Goal: Transaction & Acquisition: Subscribe to service/newsletter

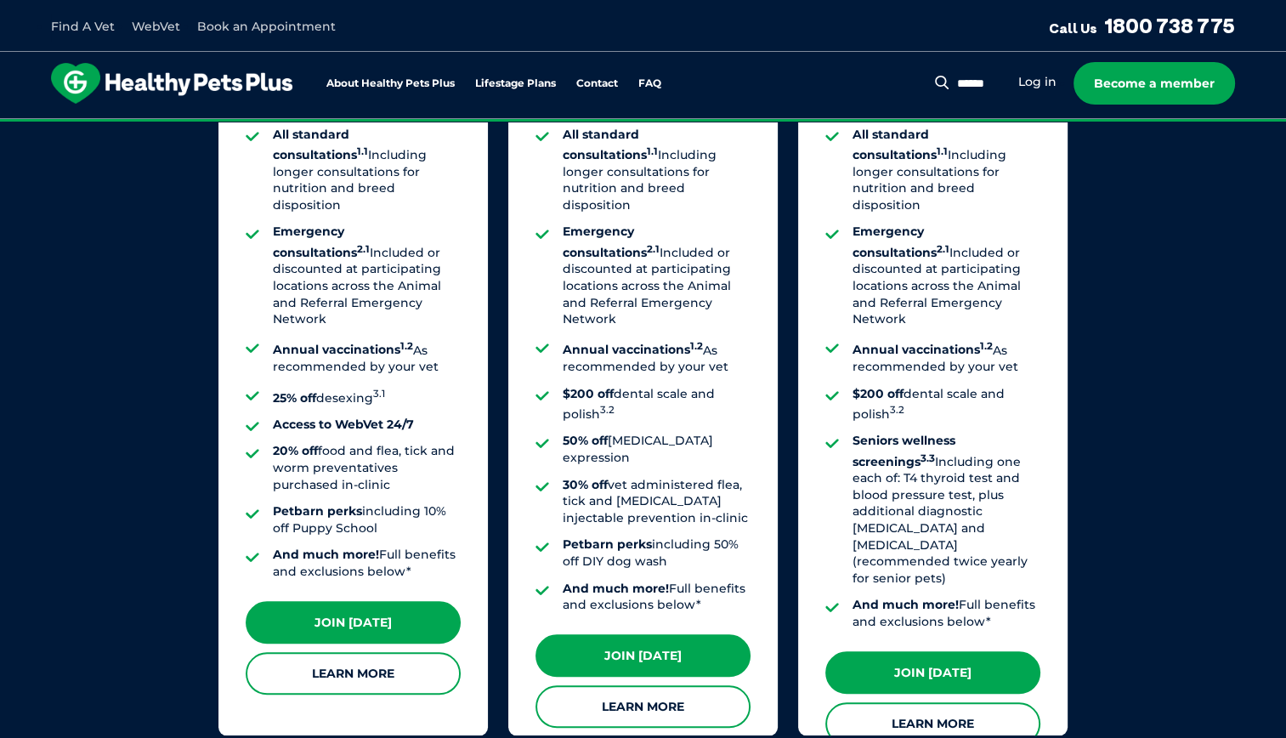
scroll to position [1374, 0]
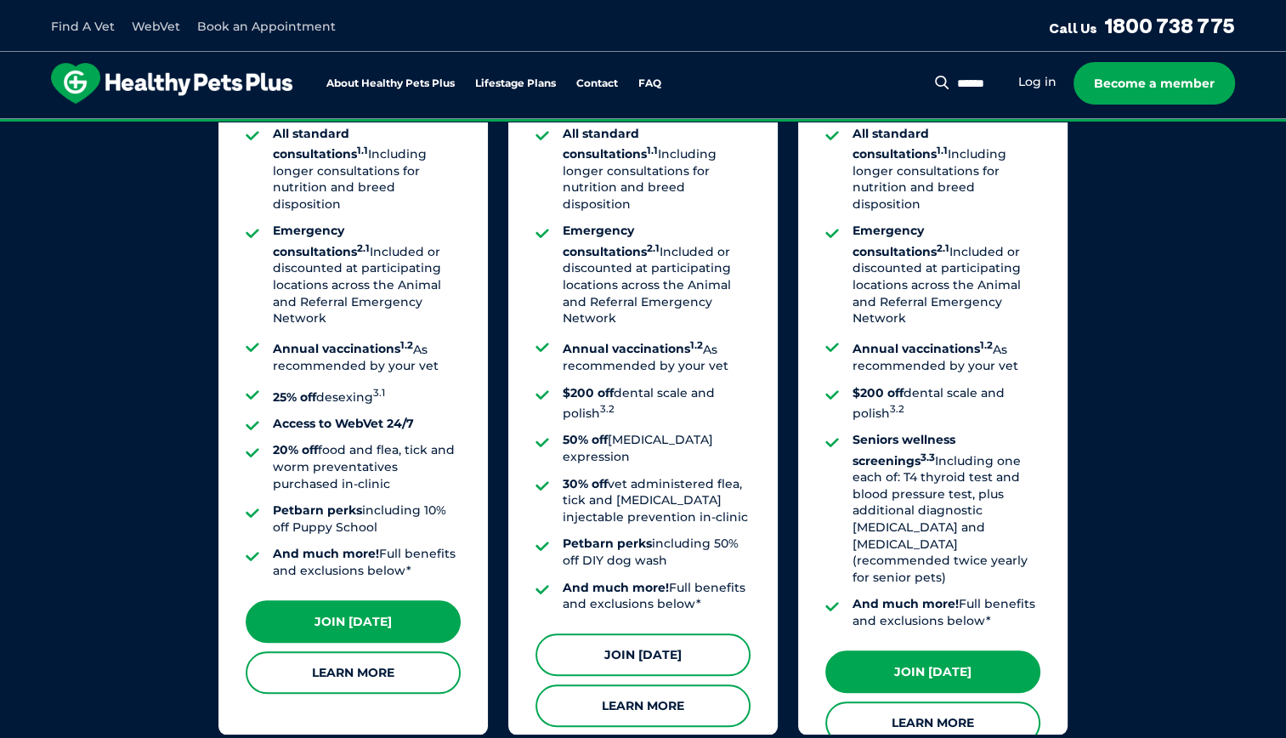
click at [622, 633] on link "Join [DATE]" at bounding box center [642, 654] width 215 height 42
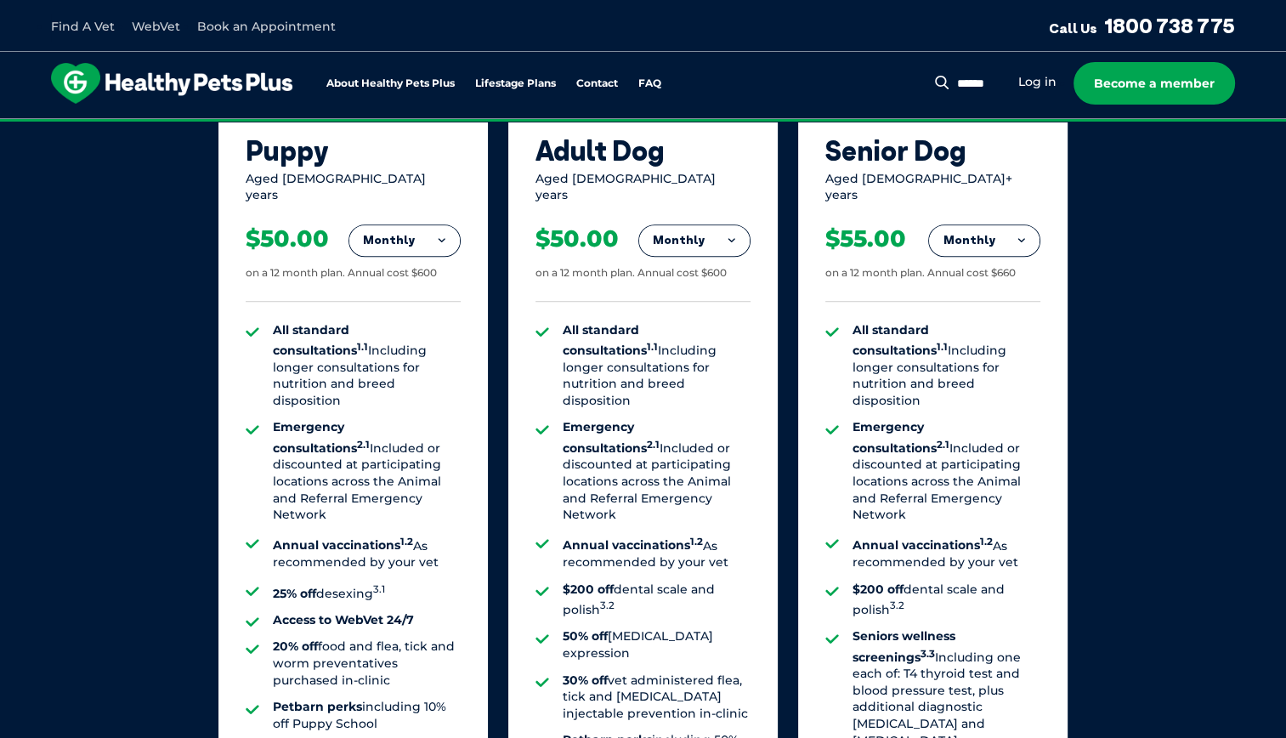
scroll to position [1180, 0]
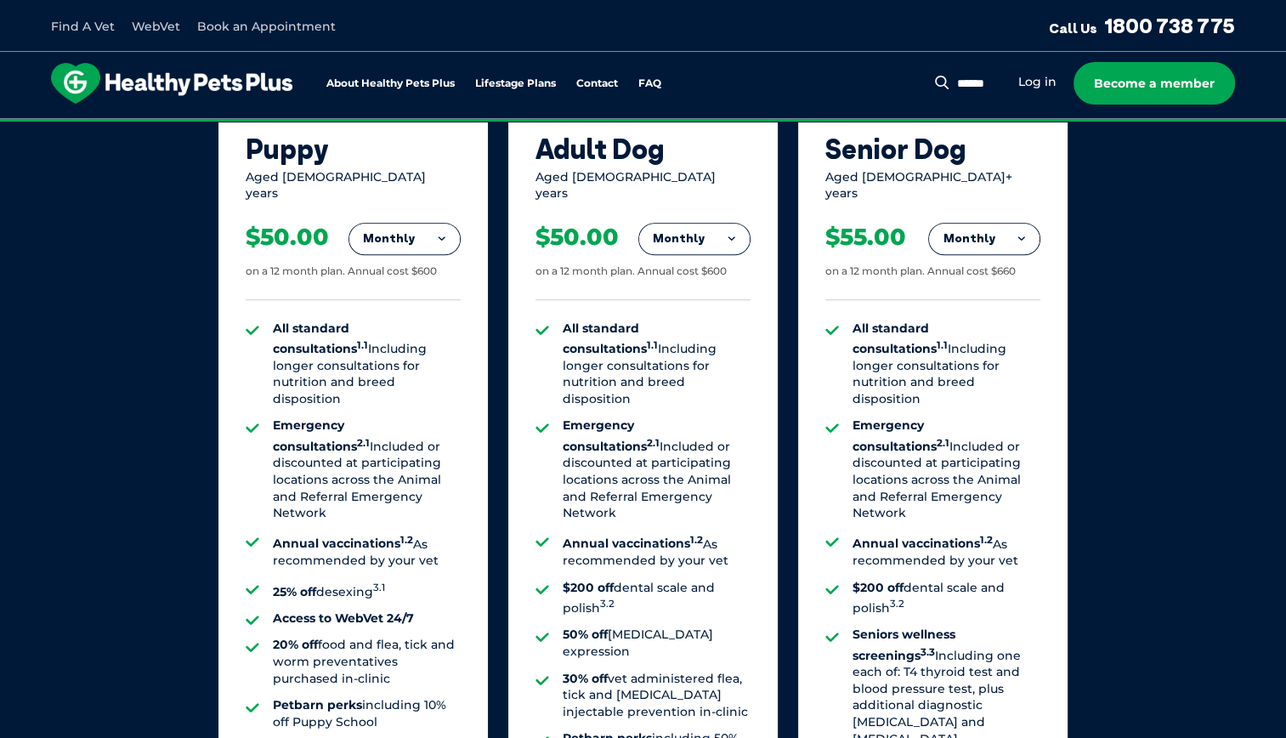
click at [714, 236] on button "Monthly" at bounding box center [694, 239] width 110 height 31
click at [705, 224] on button "Monthly" at bounding box center [694, 239] width 110 height 31
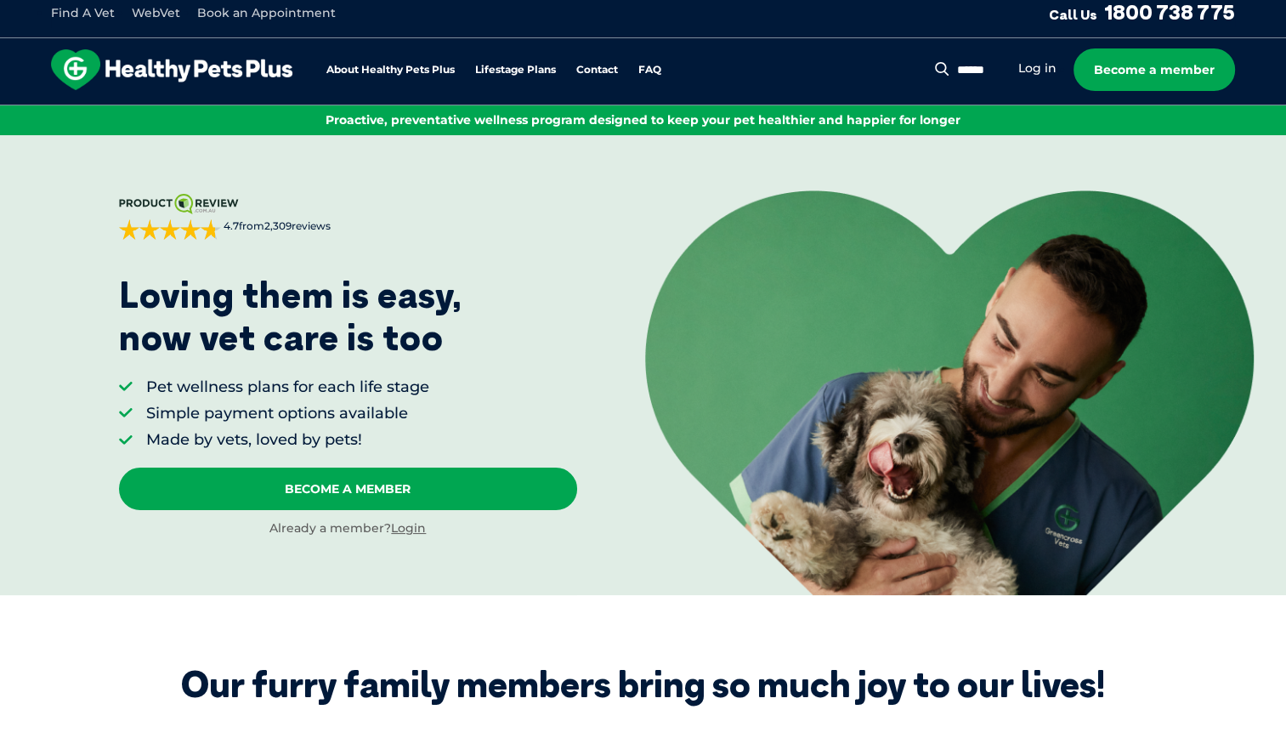
scroll to position [0, 0]
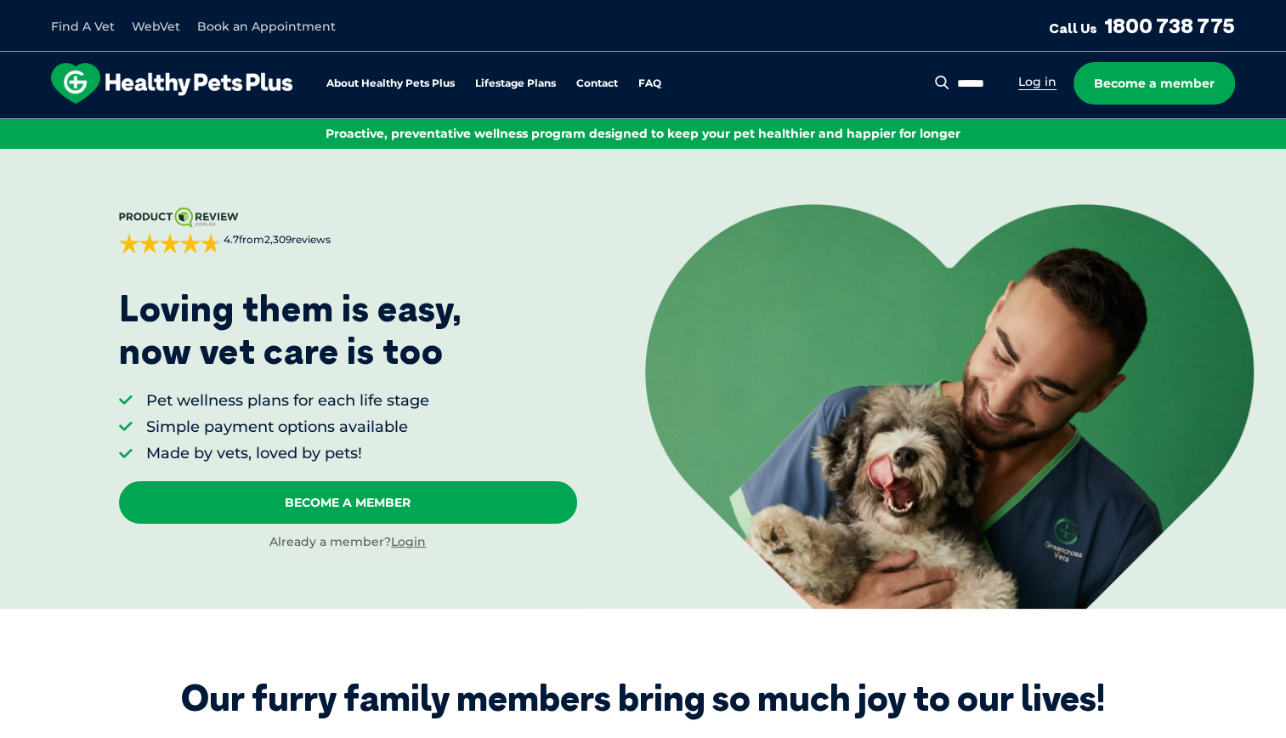
click at [1045, 82] on link "Log in" at bounding box center [1037, 82] width 38 height 16
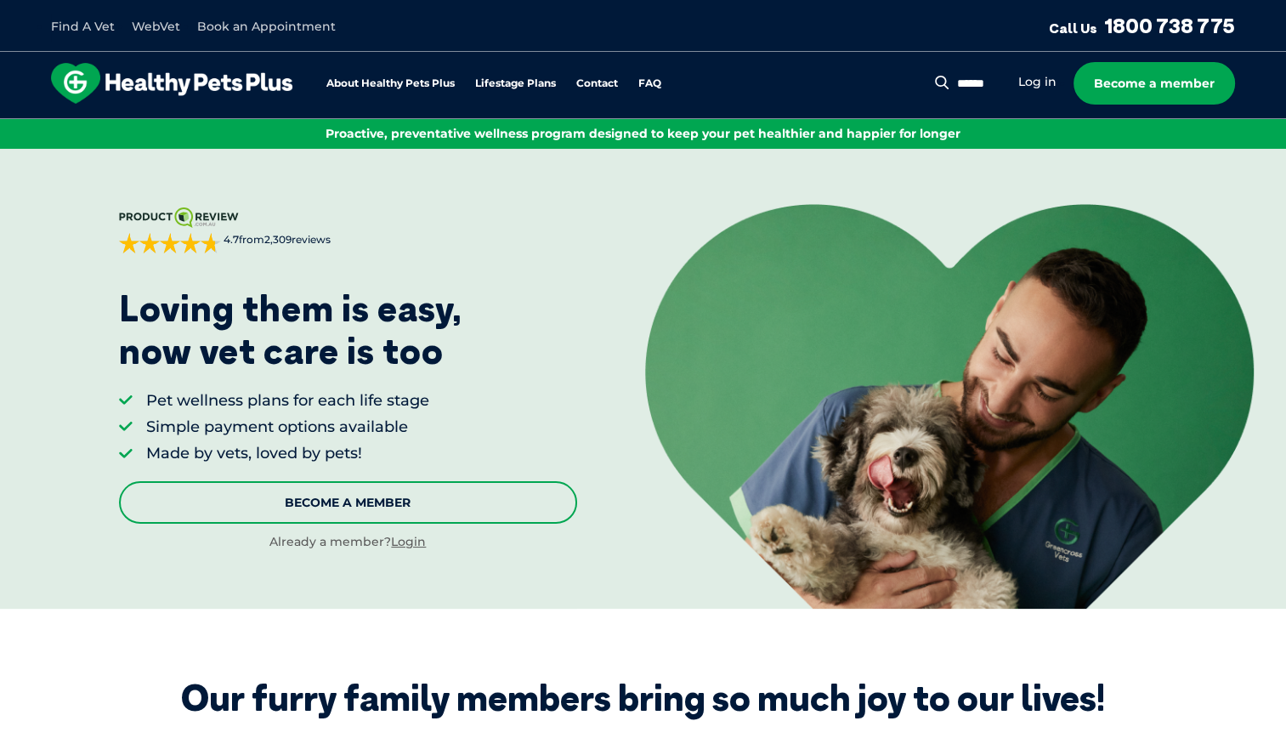
click at [405, 502] on link "Become A Member" at bounding box center [348, 502] width 458 height 42
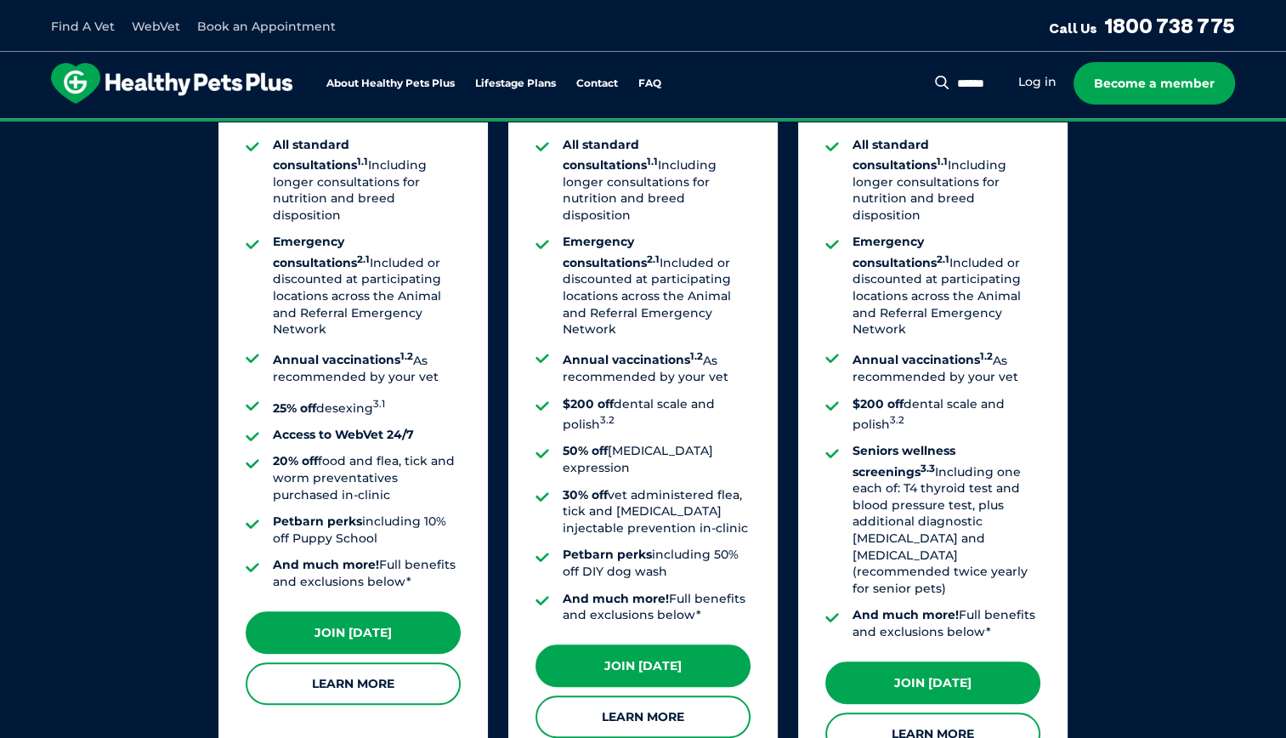
scroll to position [1527, 0]
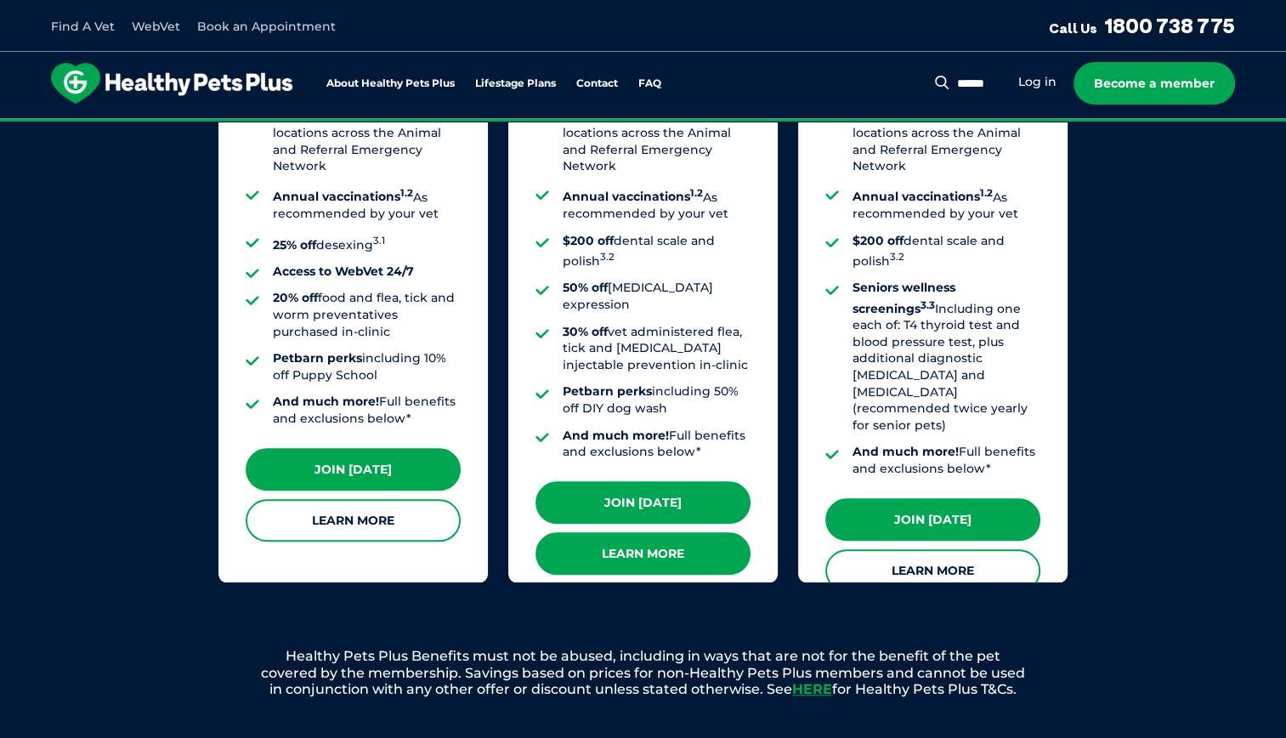
click at [653, 532] on link "Learn More" at bounding box center [642, 553] width 215 height 42
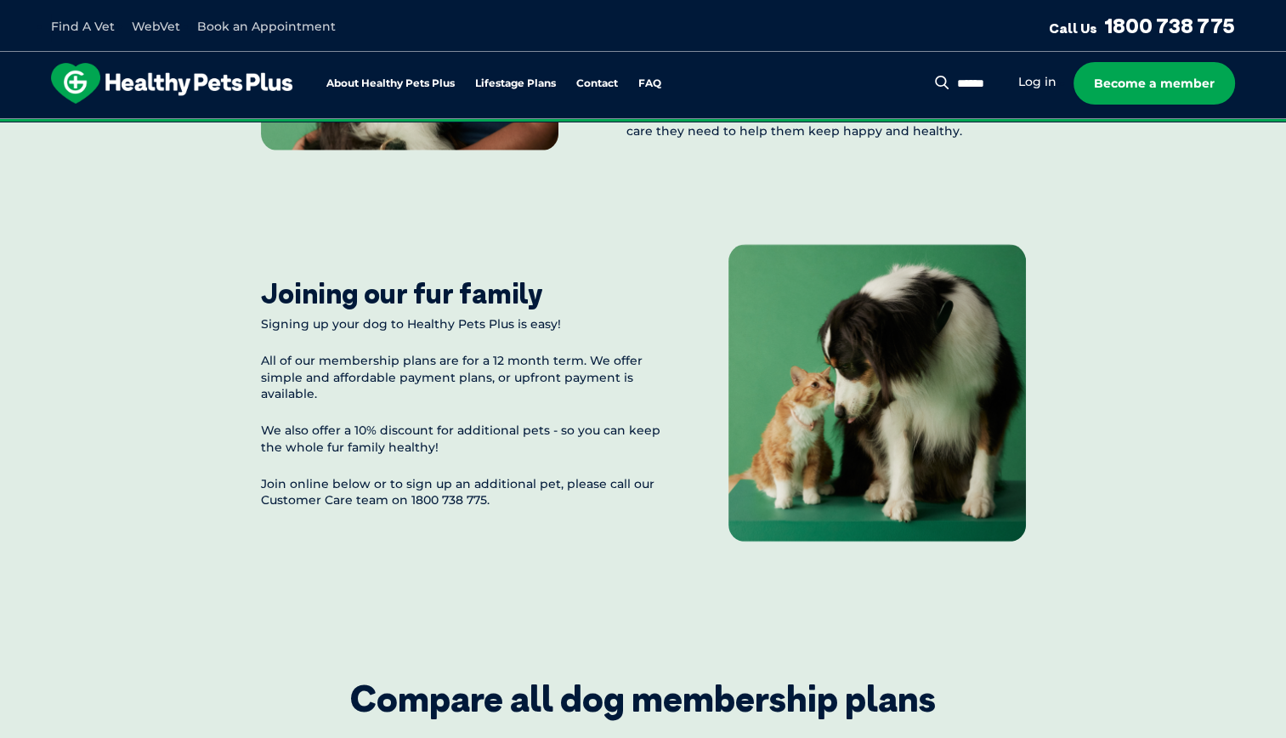
scroll to position [1877, 0]
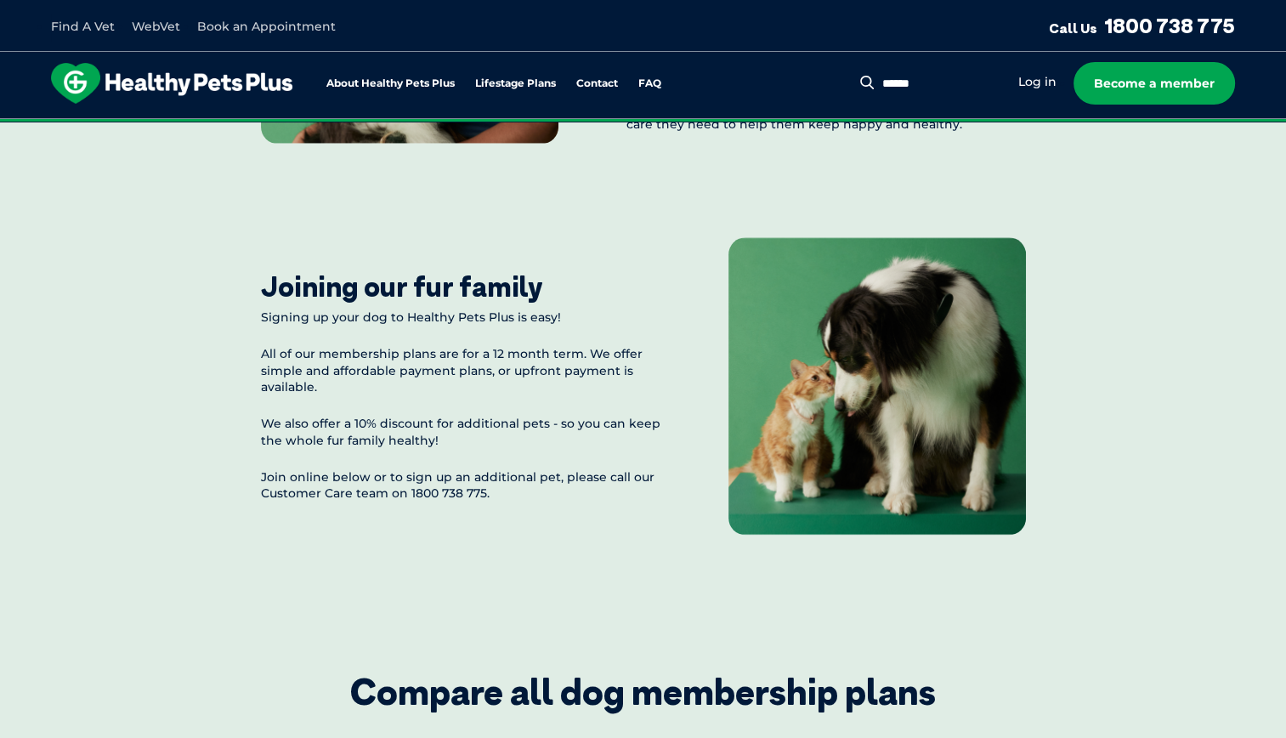
click at [979, 90] on input "Search for:" at bounding box center [939, 84] width 123 height 17
type input "**********"
click at [857, 74] on button "Search" at bounding box center [867, 82] width 21 height 17
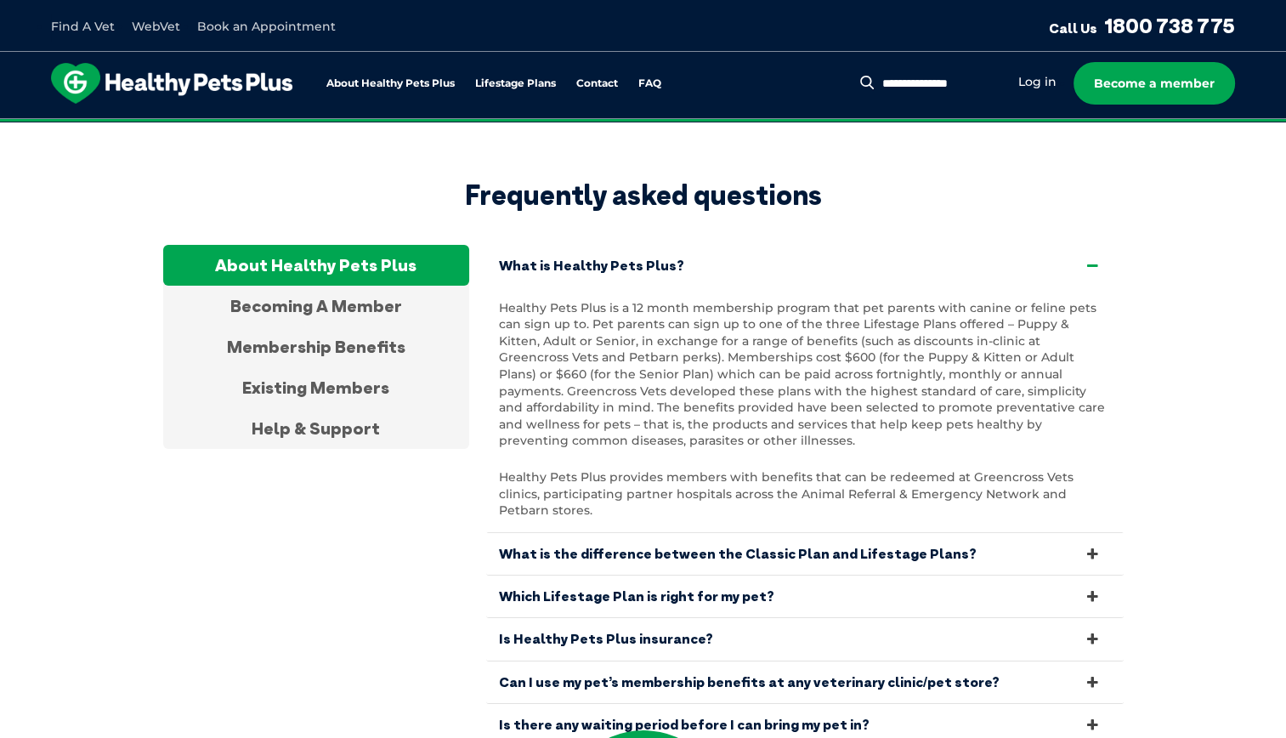
scroll to position [5600, 0]
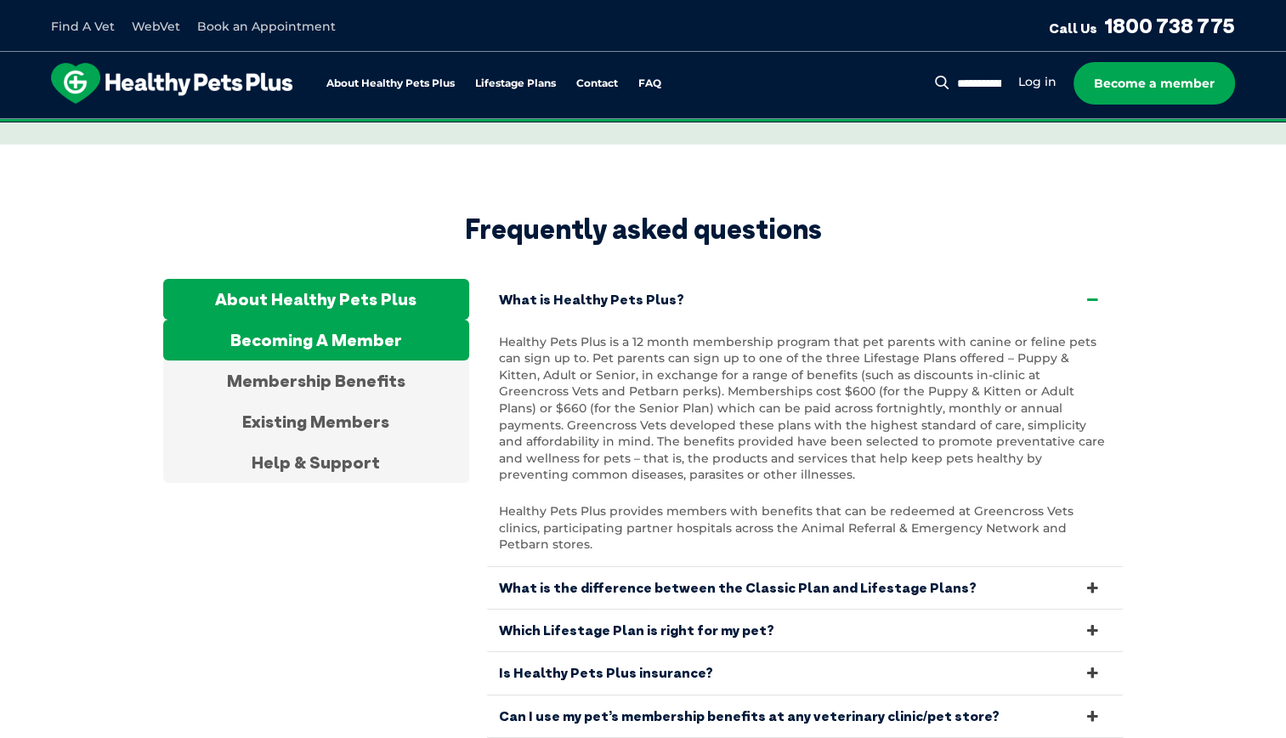
click at [331, 320] on div "Becoming A Member" at bounding box center [316, 340] width 306 height 41
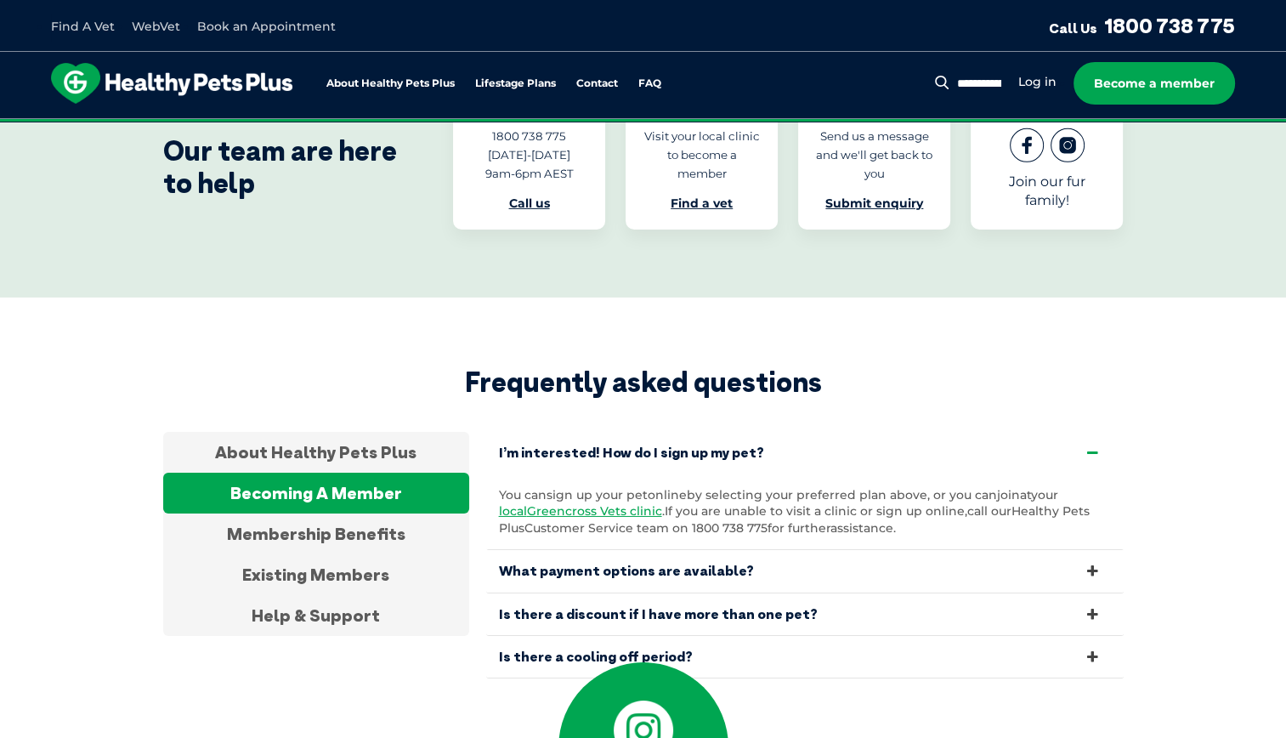
scroll to position [5445, 0]
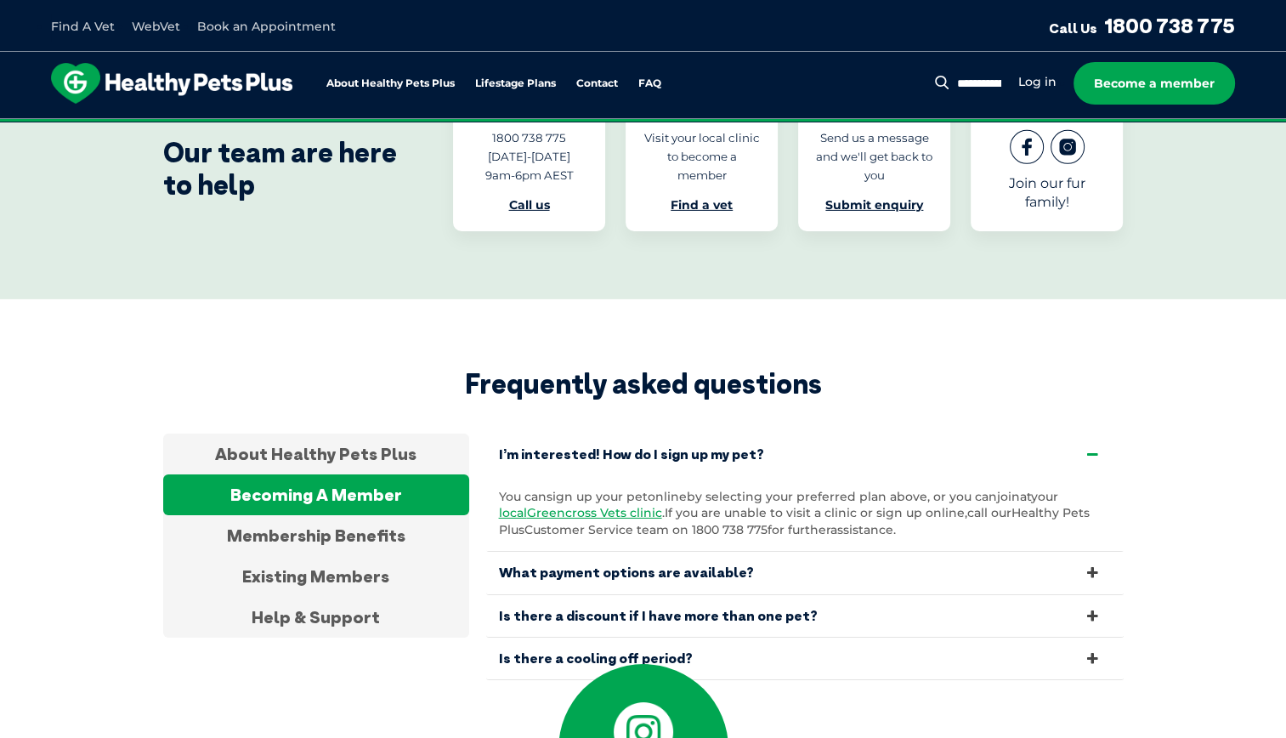
click at [653, 595] on link "Is there a discount if I have more than one pet?" at bounding box center [804, 616] width 637 height 42
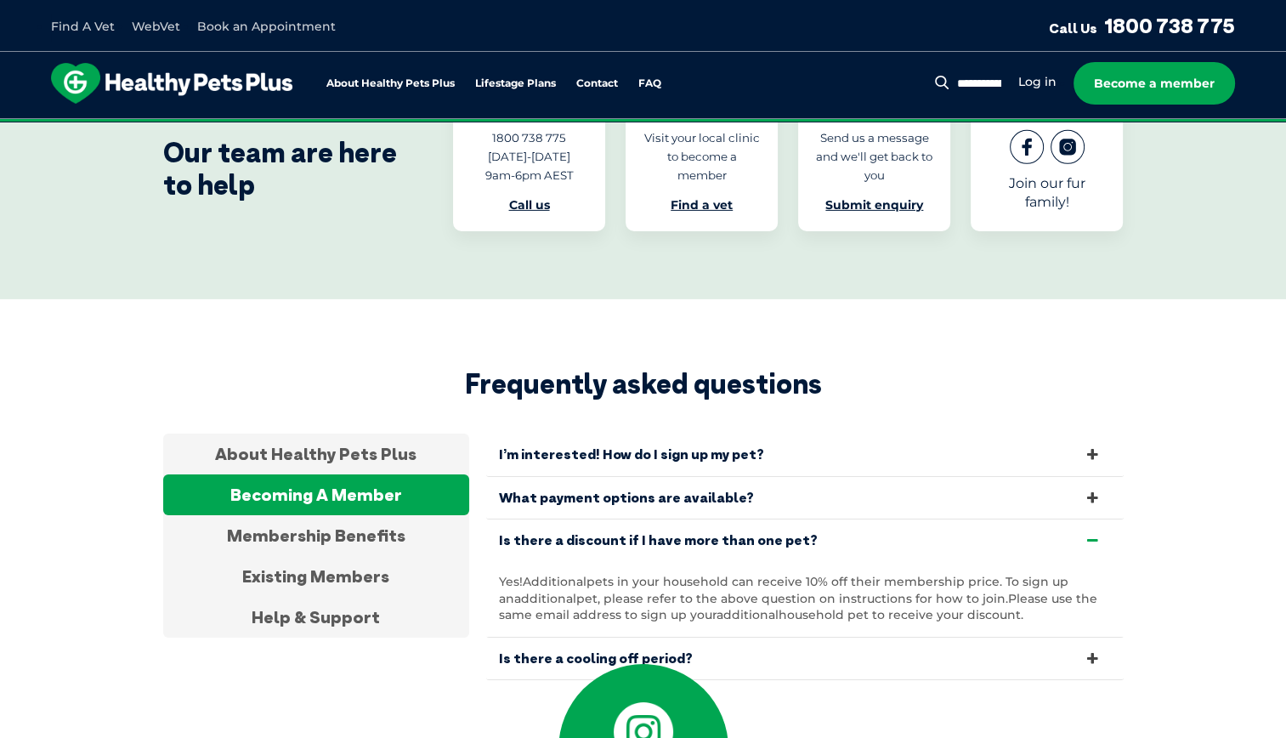
click at [754, 433] on link "I’m interested! How do I sign up my pet?" at bounding box center [804, 454] width 637 height 42
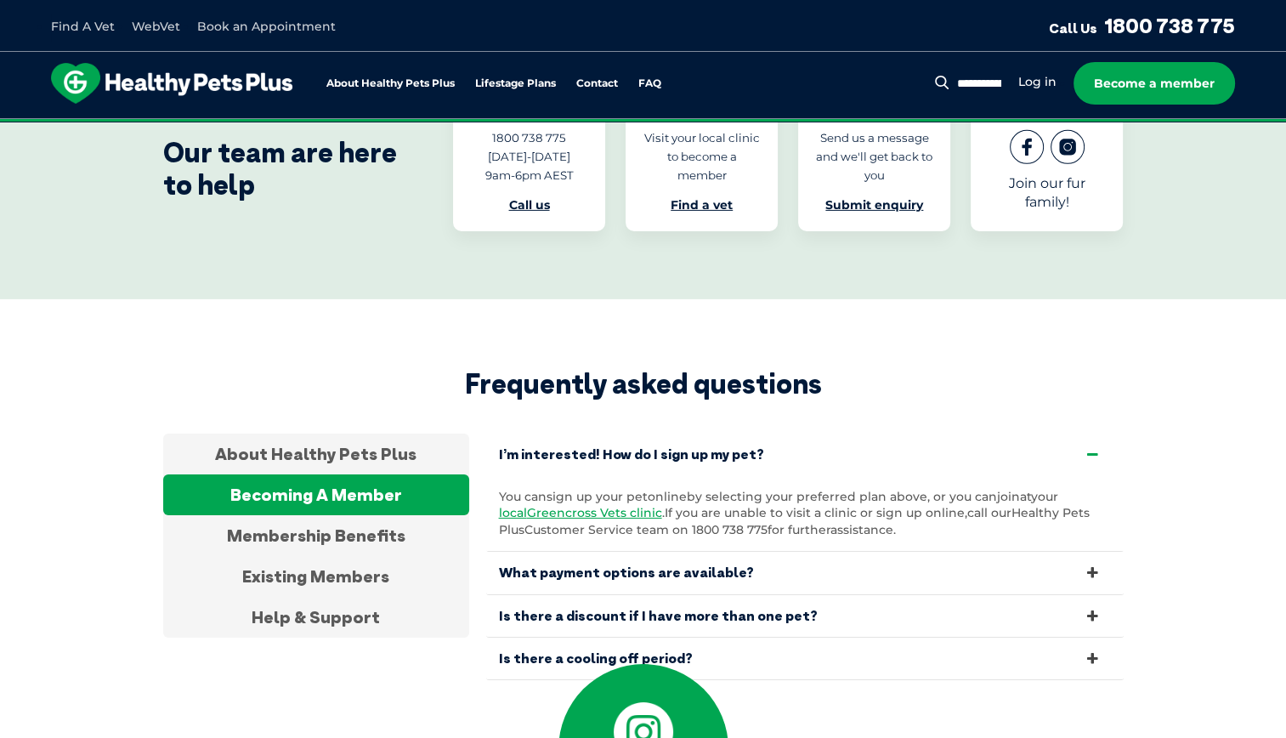
click at [754, 552] on link "What payment options are available?" at bounding box center [804, 573] width 637 height 42
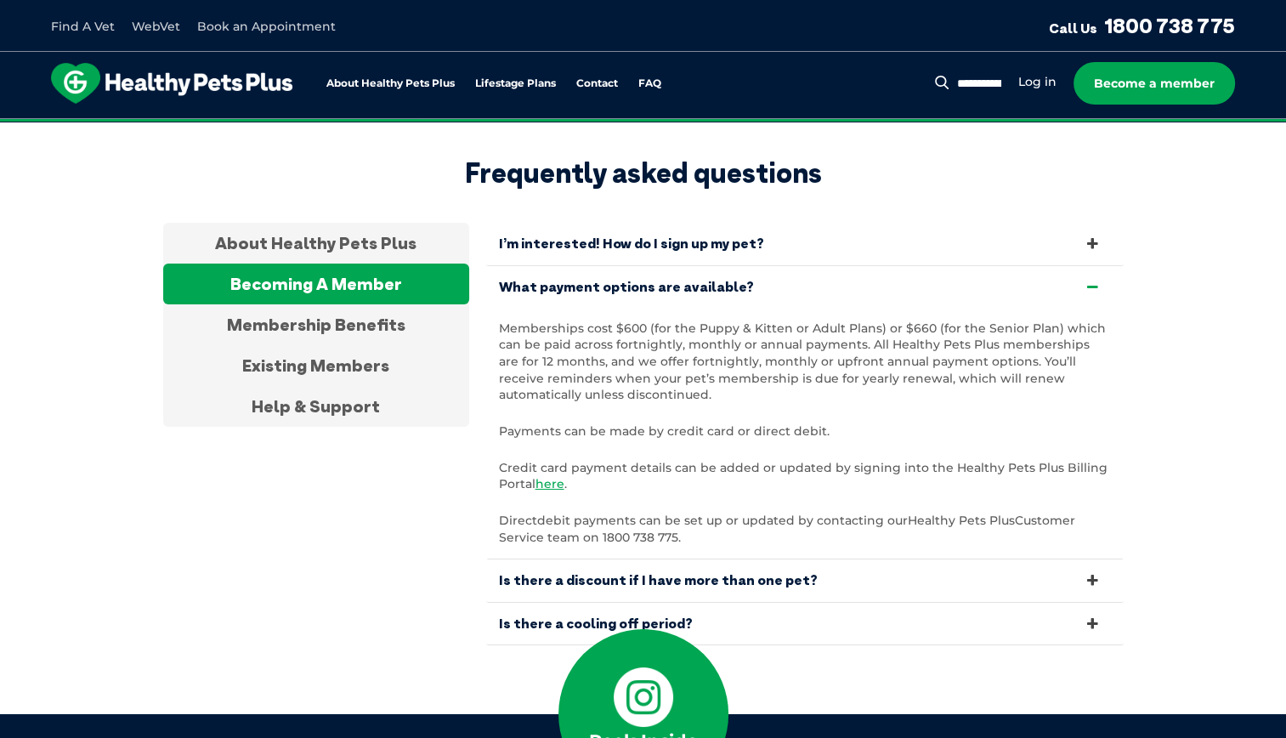
scroll to position [5659, 0]
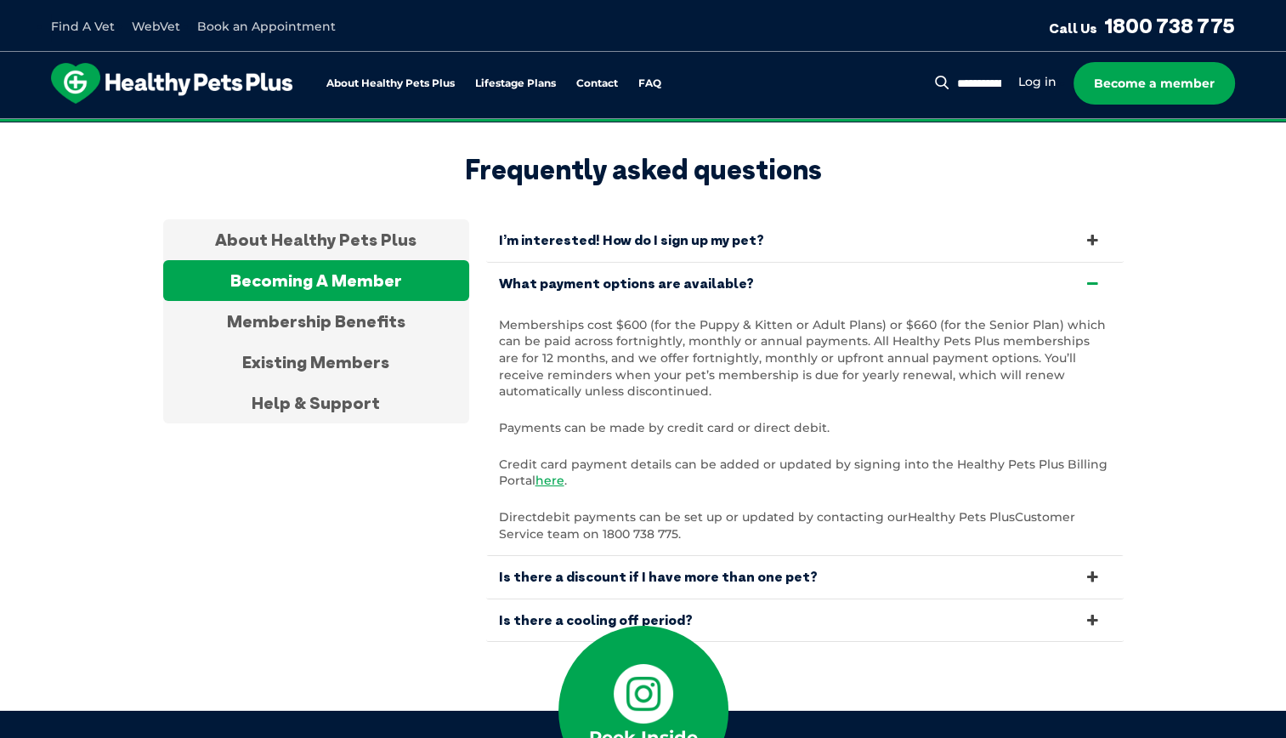
click at [819, 556] on link "Is there a discount if I have more than one pet?" at bounding box center [804, 577] width 637 height 42
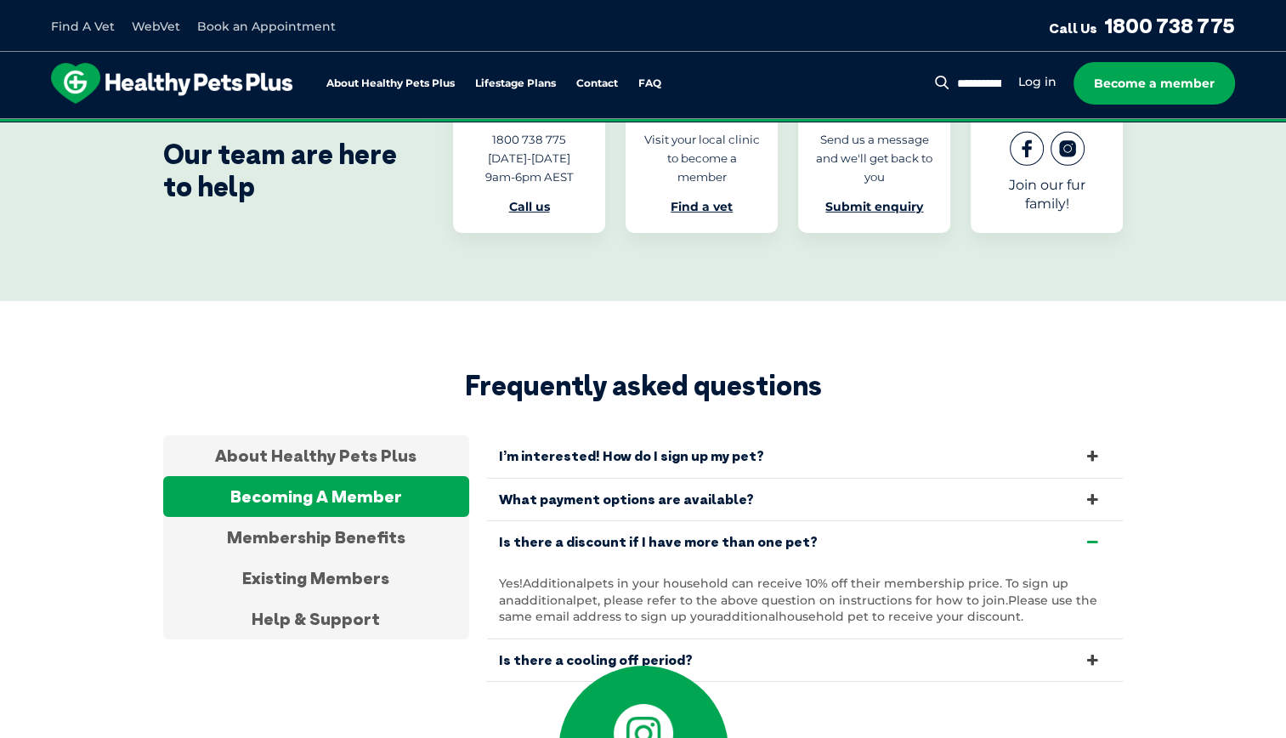
scroll to position [5443, 0]
click at [642, 435] on link "I’m interested! How do I sign up my pet?" at bounding box center [804, 456] width 637 height 42
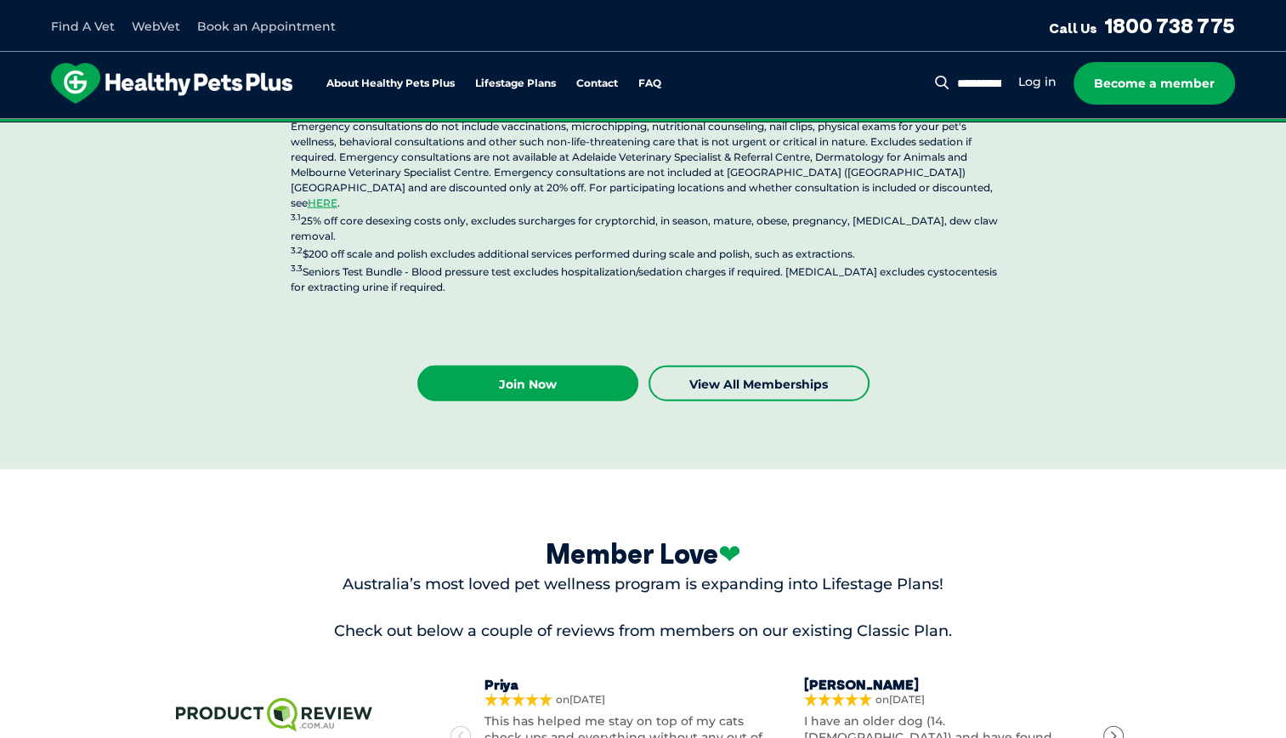
scroll to position [4583, 0]
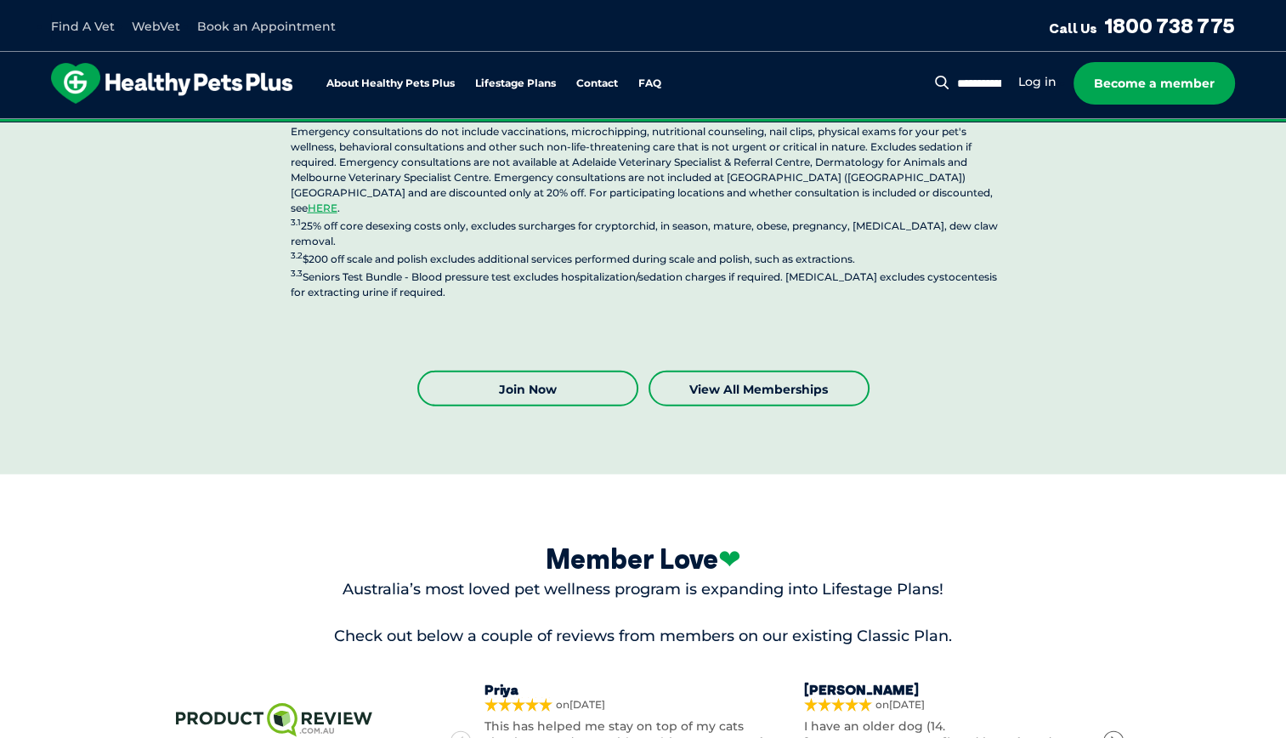
click at [503, 371] on link "Join Now" at bounding box center [527, 389] width 221 height 36
